Goal: Share content

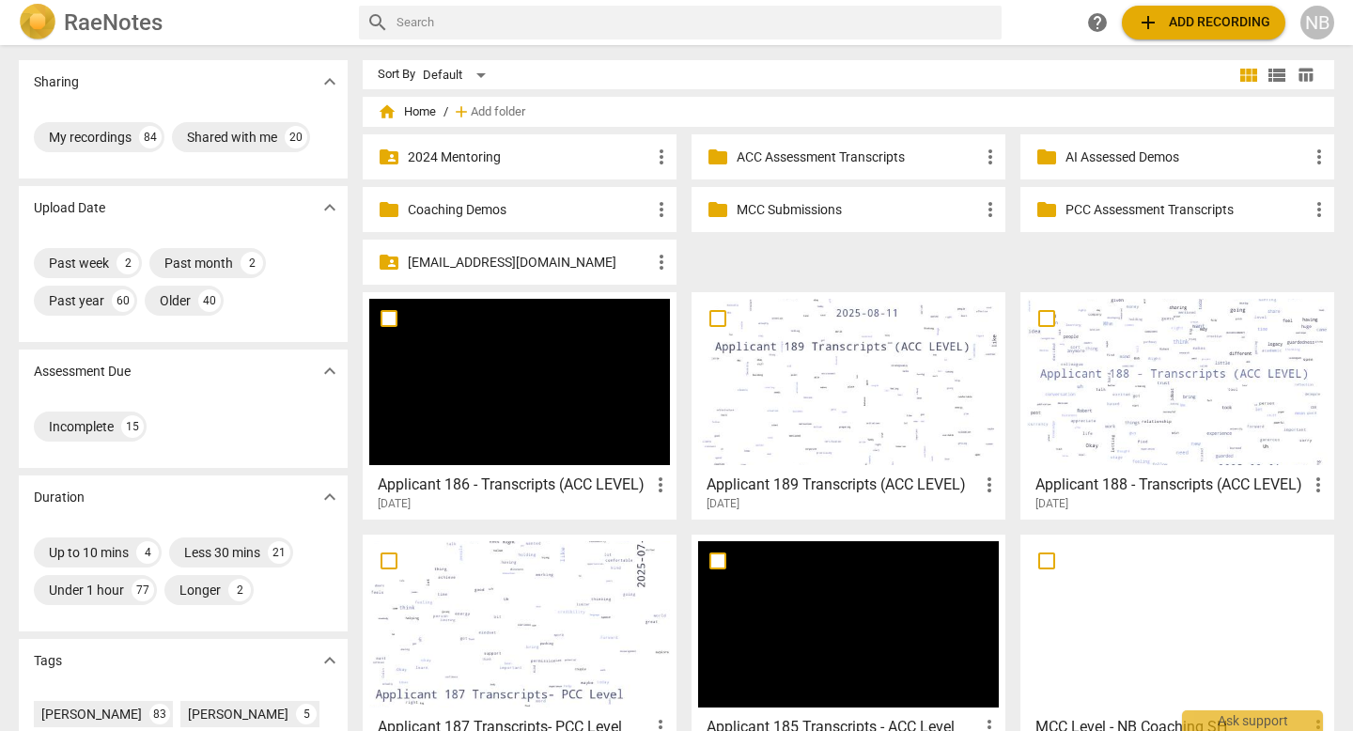
click at [848, 205] on p "MCC Submissions" at bounding box center [857, 210] width 242 height 20
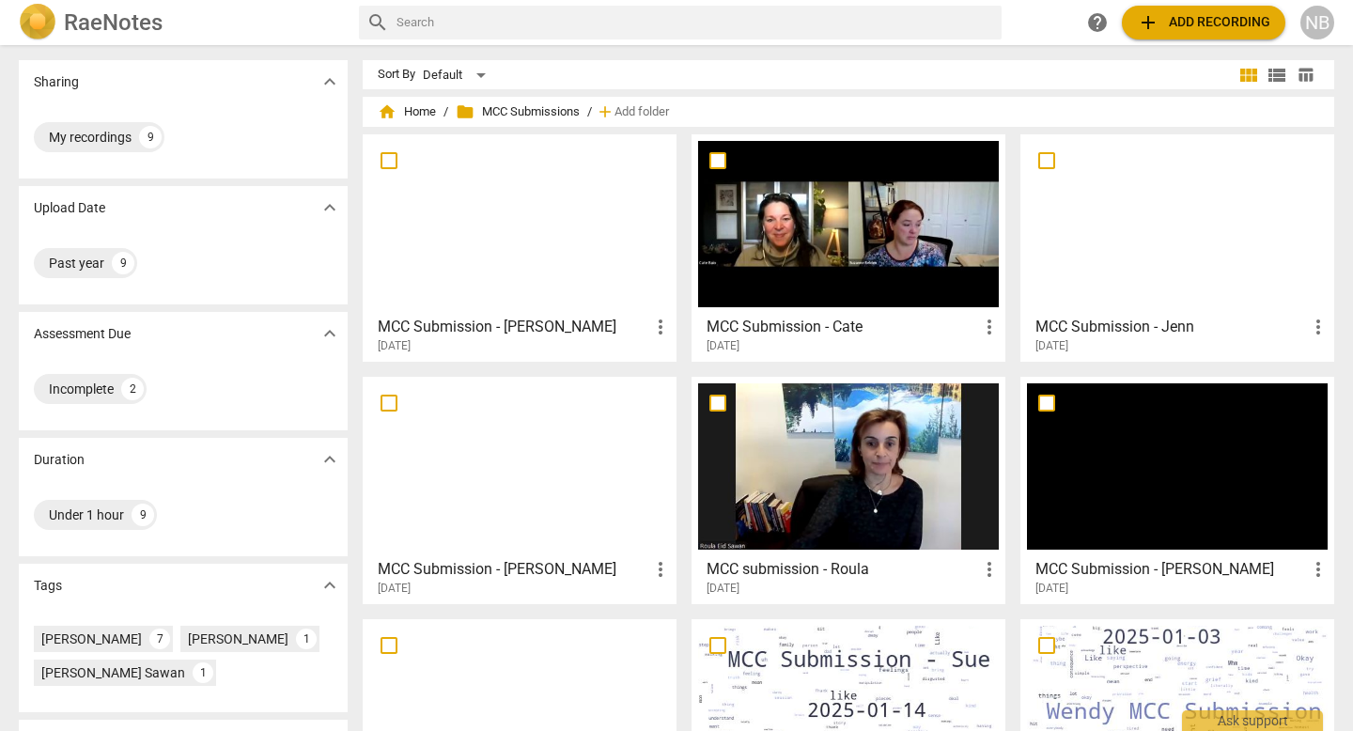
click at [927, 330] on h3 "MCC Submission - Cate" at bounding box center [841, 327] width 271 height 23
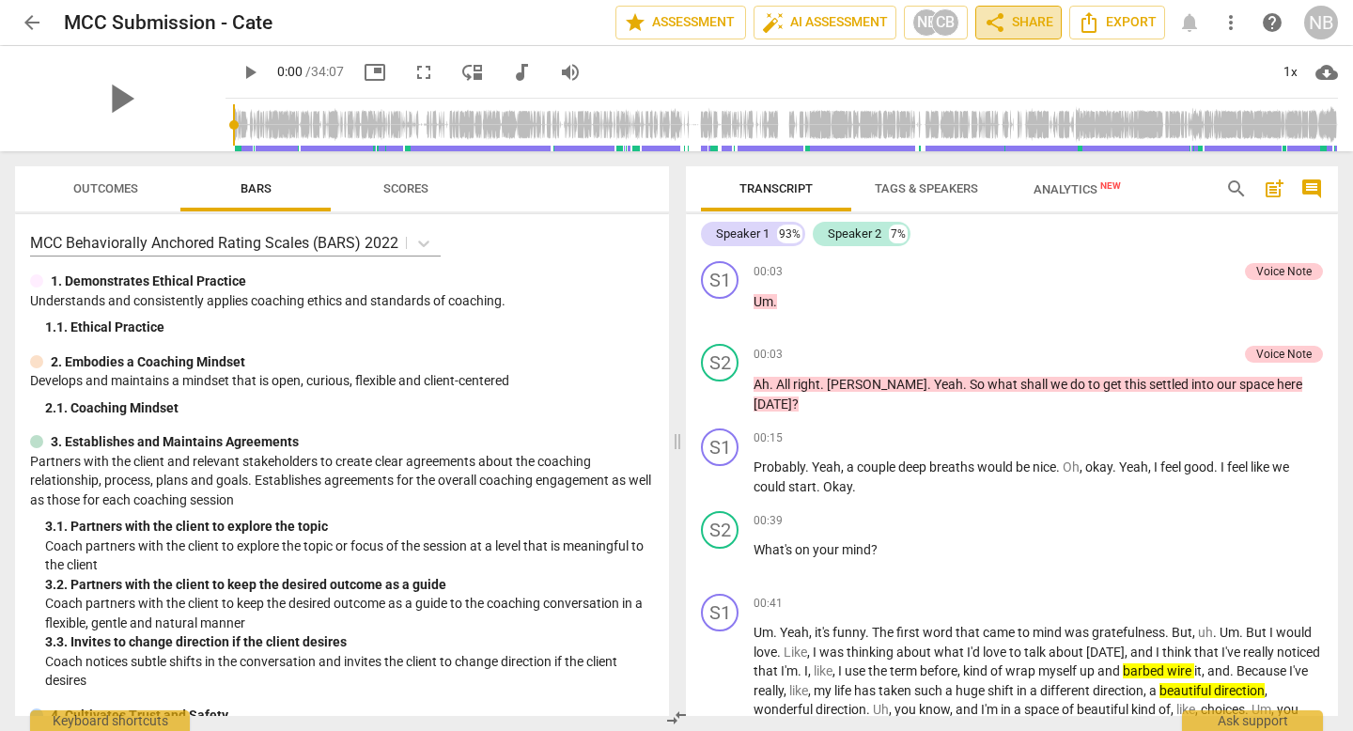
click at [1015, 29] on span "share Share" at bounding box center [1018, 22] width 70 height 23
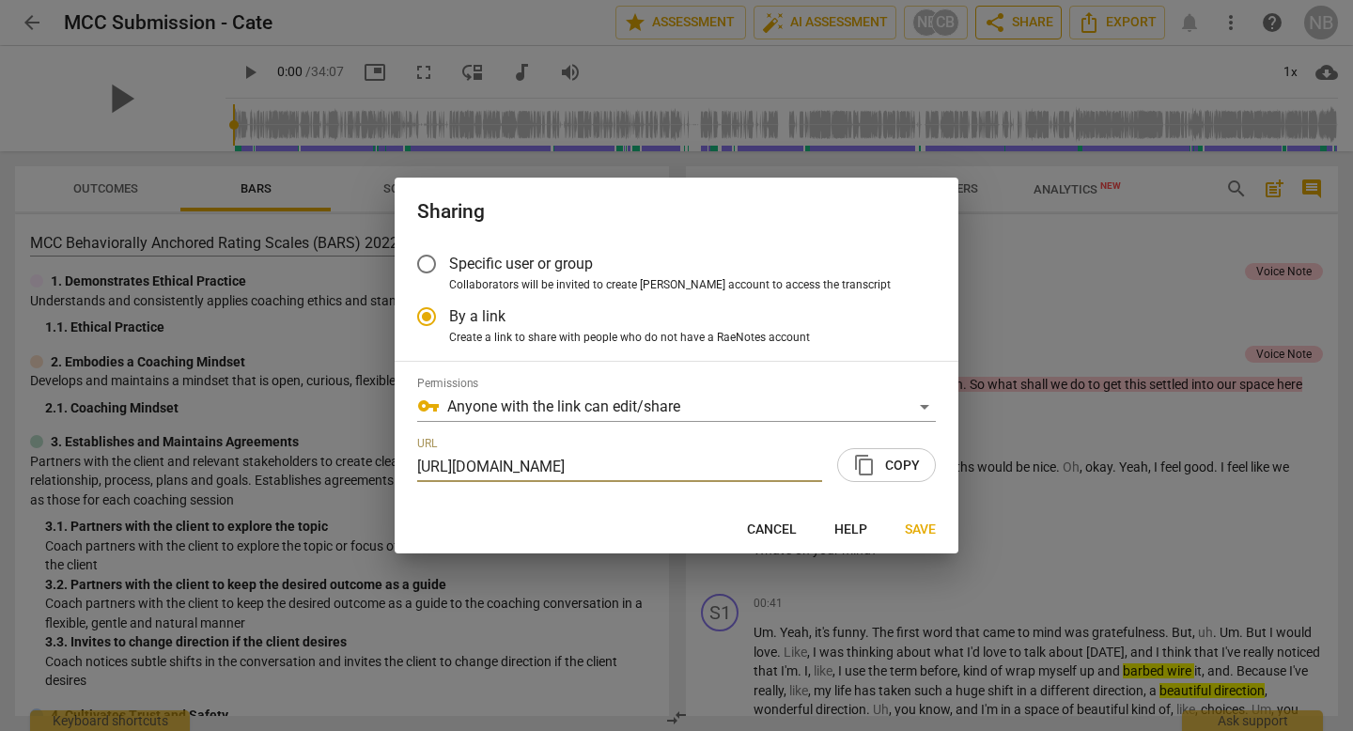
scroll to position [0, 92]
radio input "false"
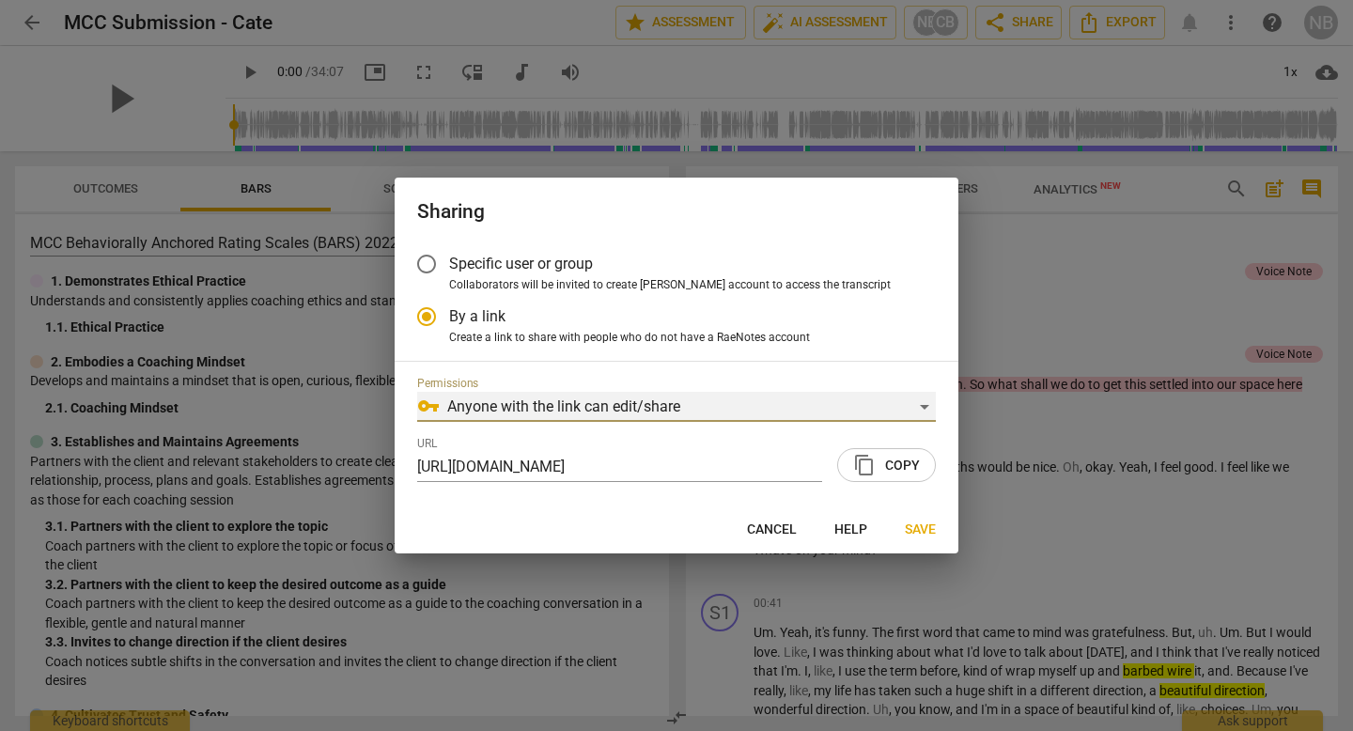
scroll to position [0, 0]
click at [776, 406] on div "vpn_key Anyone with the link can edit/share" at bounding box center [676, 407] width 518 height 30
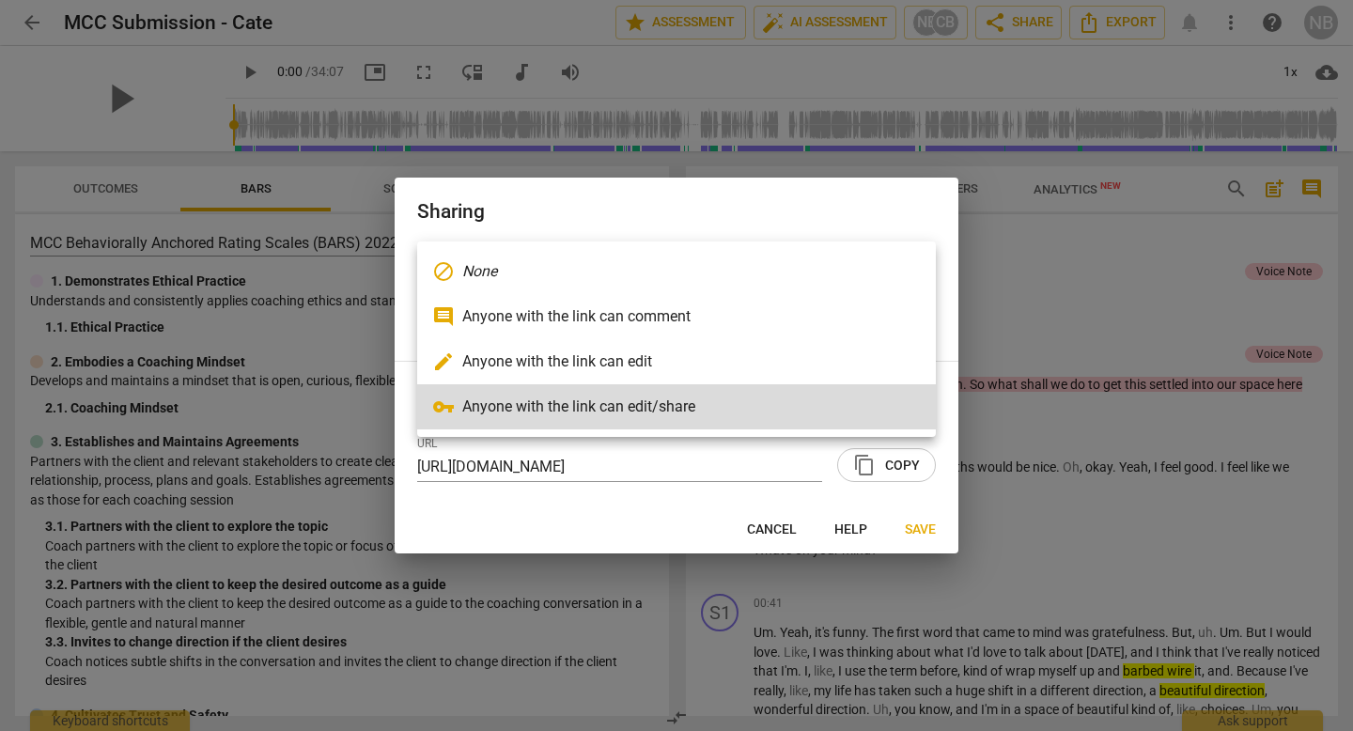
click at [817, 194] on div at bounding box center [676, 365] width 1353 height 731
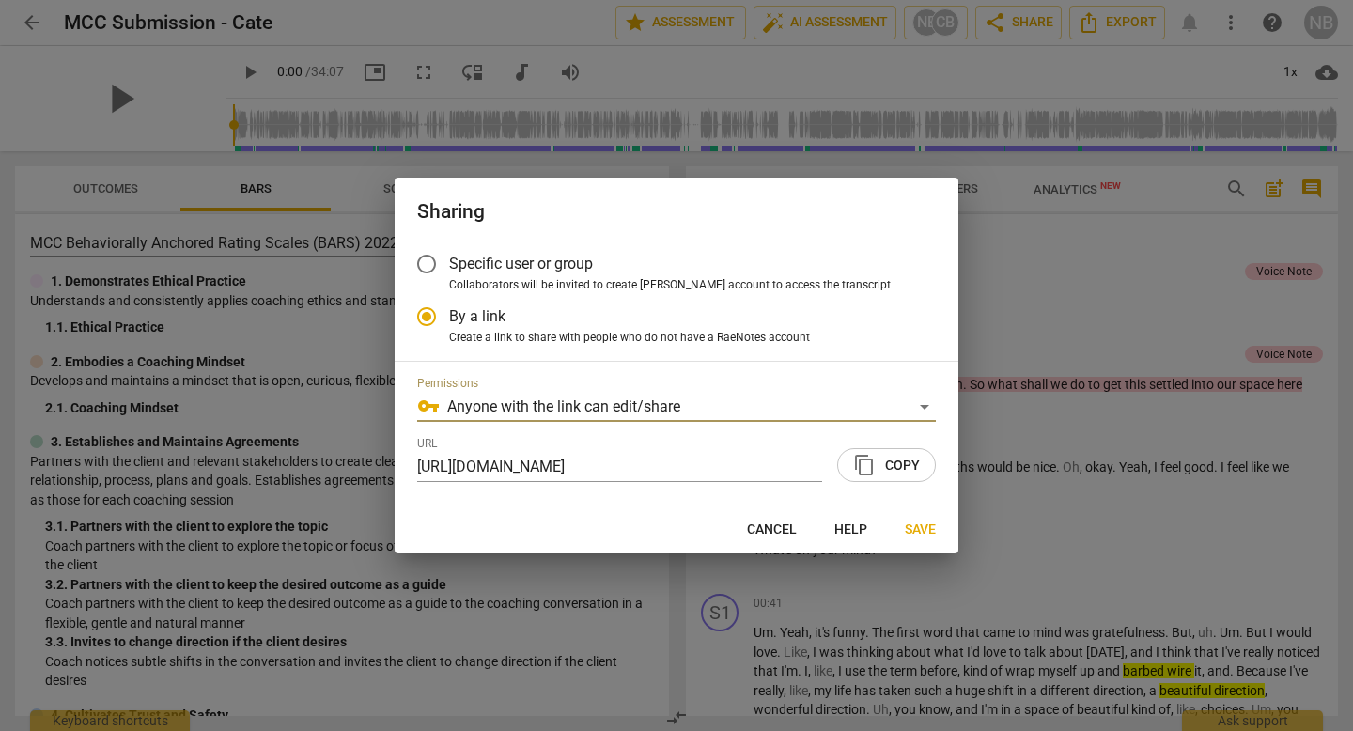
click at [617, 272] on label "Specific user or group" at bounding box center [662, 263] width 517 height 45
click at [449, 272] on input "Specific user or group" at bounding box center [426, 263] width 45 height 45
radio input "false"
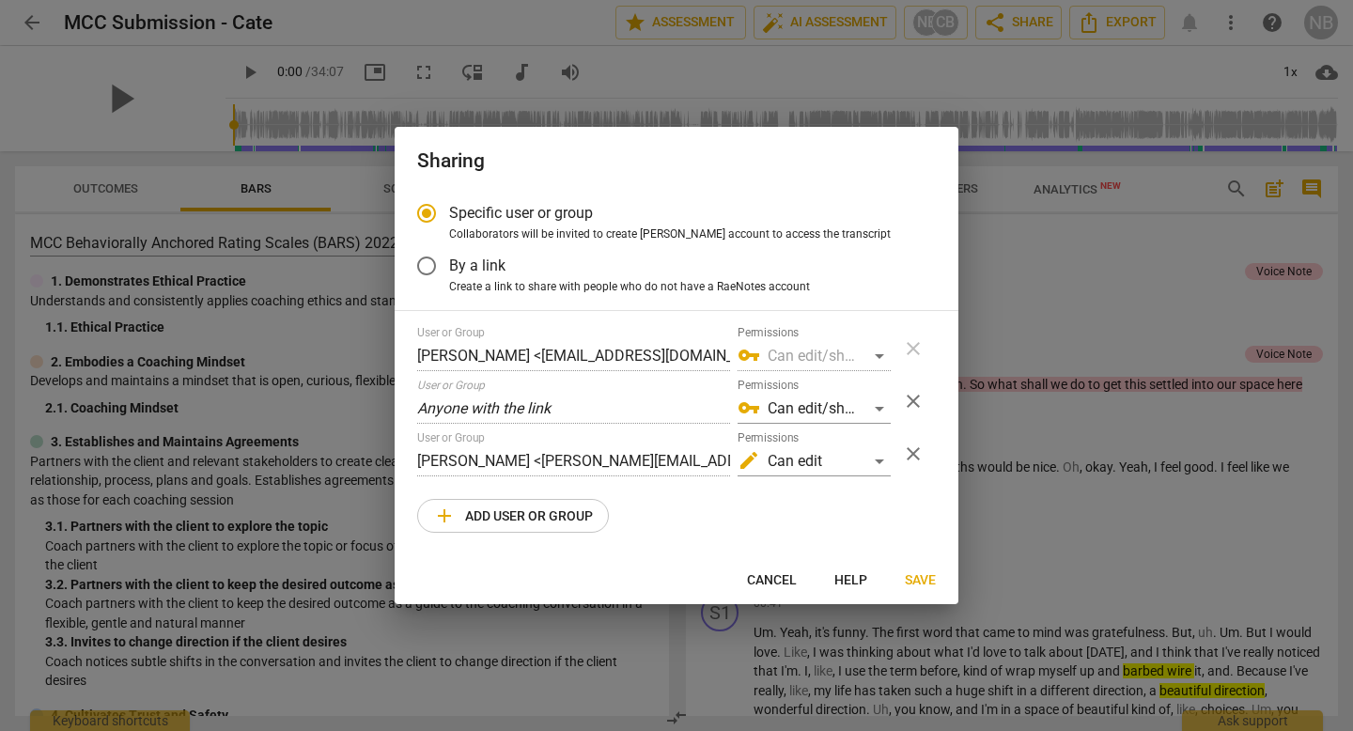
click at [482, 258] on span "By a link" at bounding box center [477, 266] width 56 height 22
click at [449, 258] on input "By a link" at bounding box center [426, 265] width 45 height 45
radio input "false"
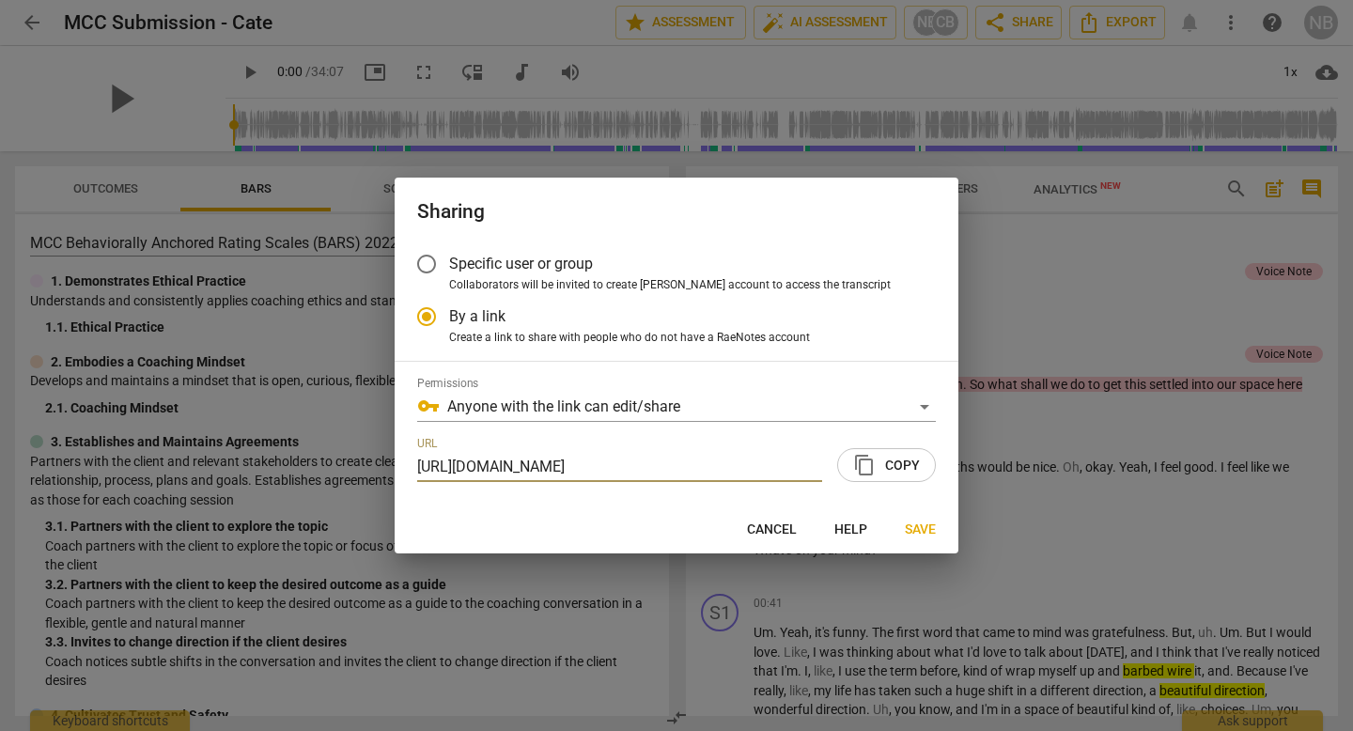
scroll to position [0, 92]
click at [868, 474] on span "content_copy" at bounding box center [864, 465] width 23 height 23
